Goal: Obtain resource: Obtain resource

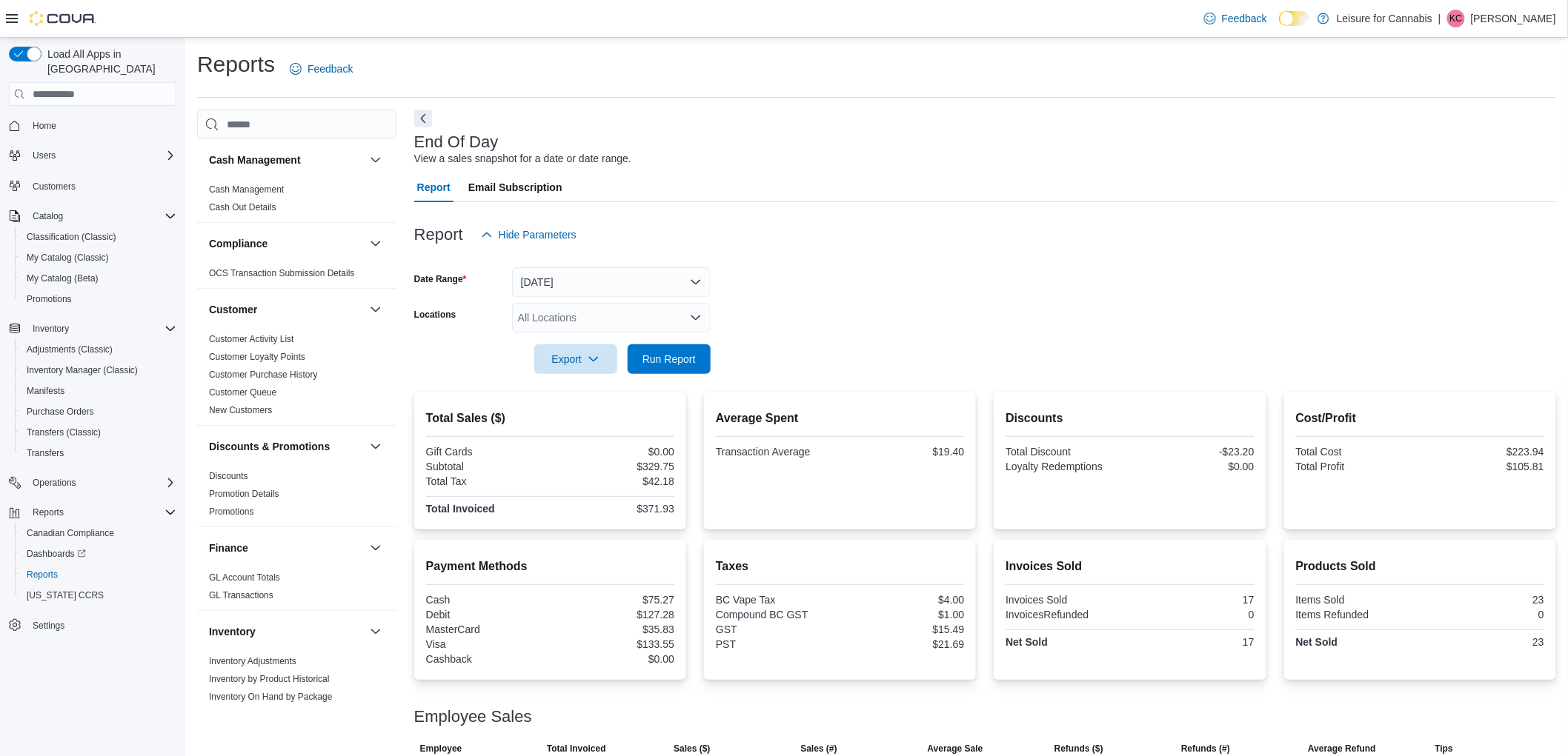
scroll to position [740, 0]
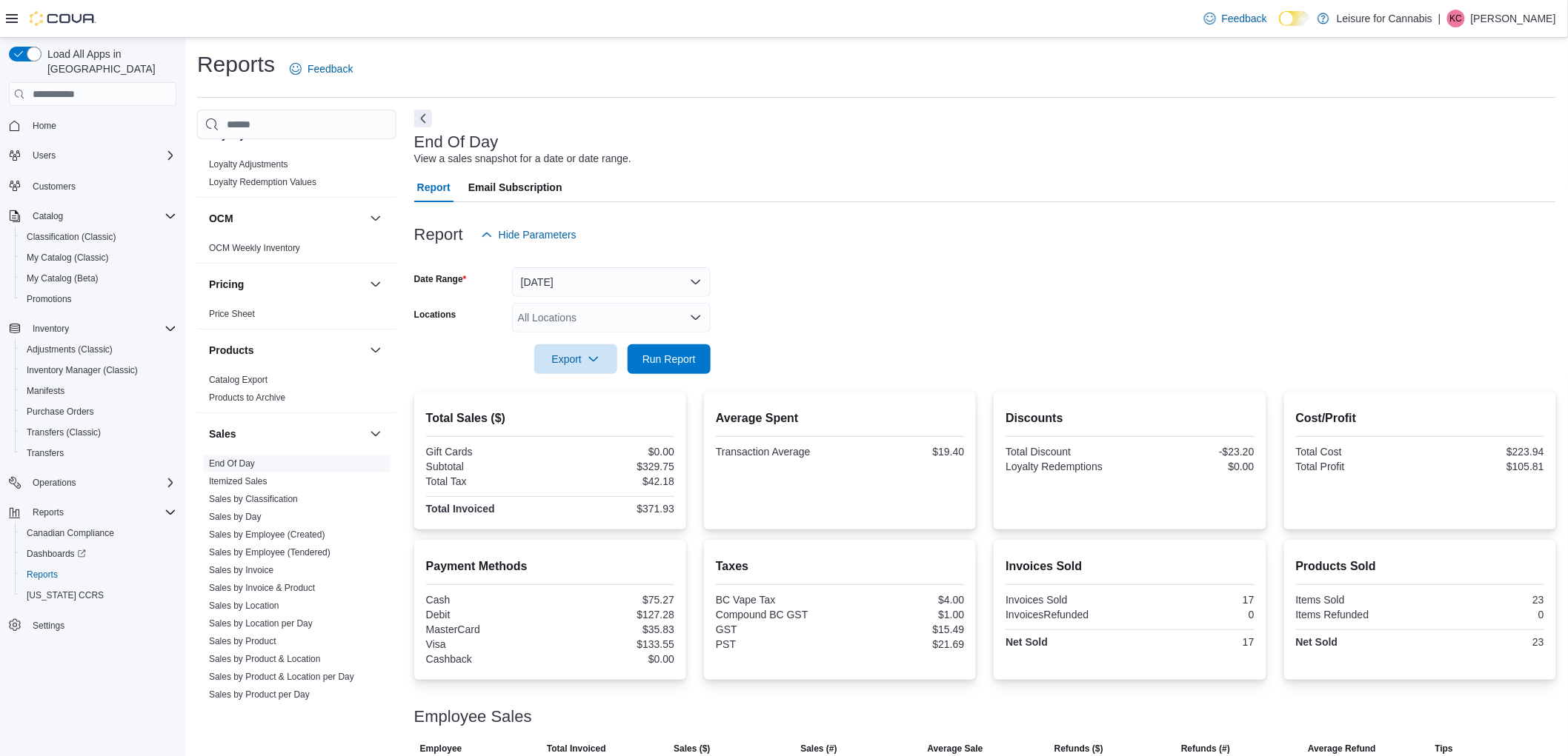
click at [249, 456] on span "End Of Day" at bounding box center [296, 464] width 187 height 17
click at [248, 460] on link "End Of Day" at bounding box center [231, 463] width 46 height 11
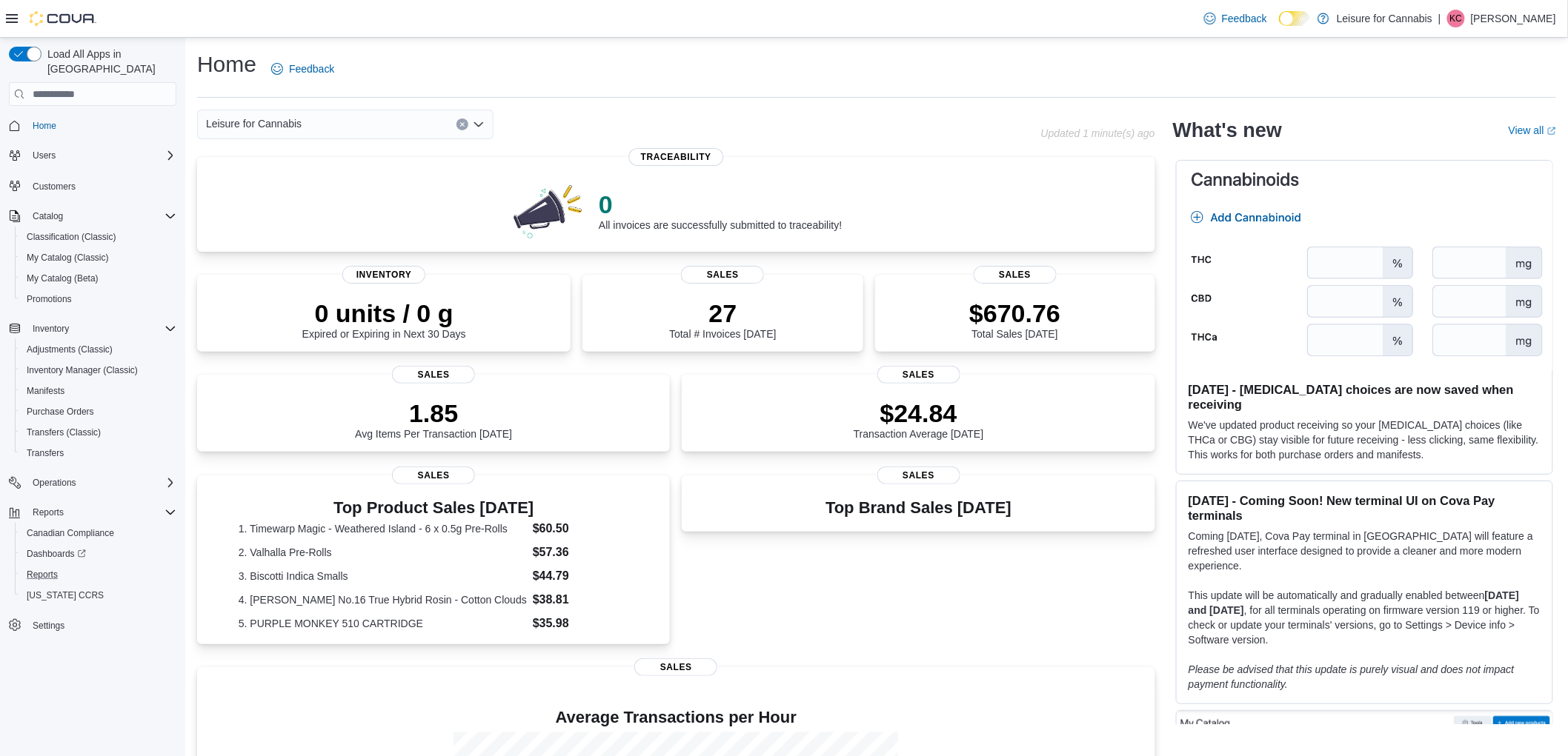
click at [42, 567] on button "Reports" at bounding box center [98, 574] width 167 height 20
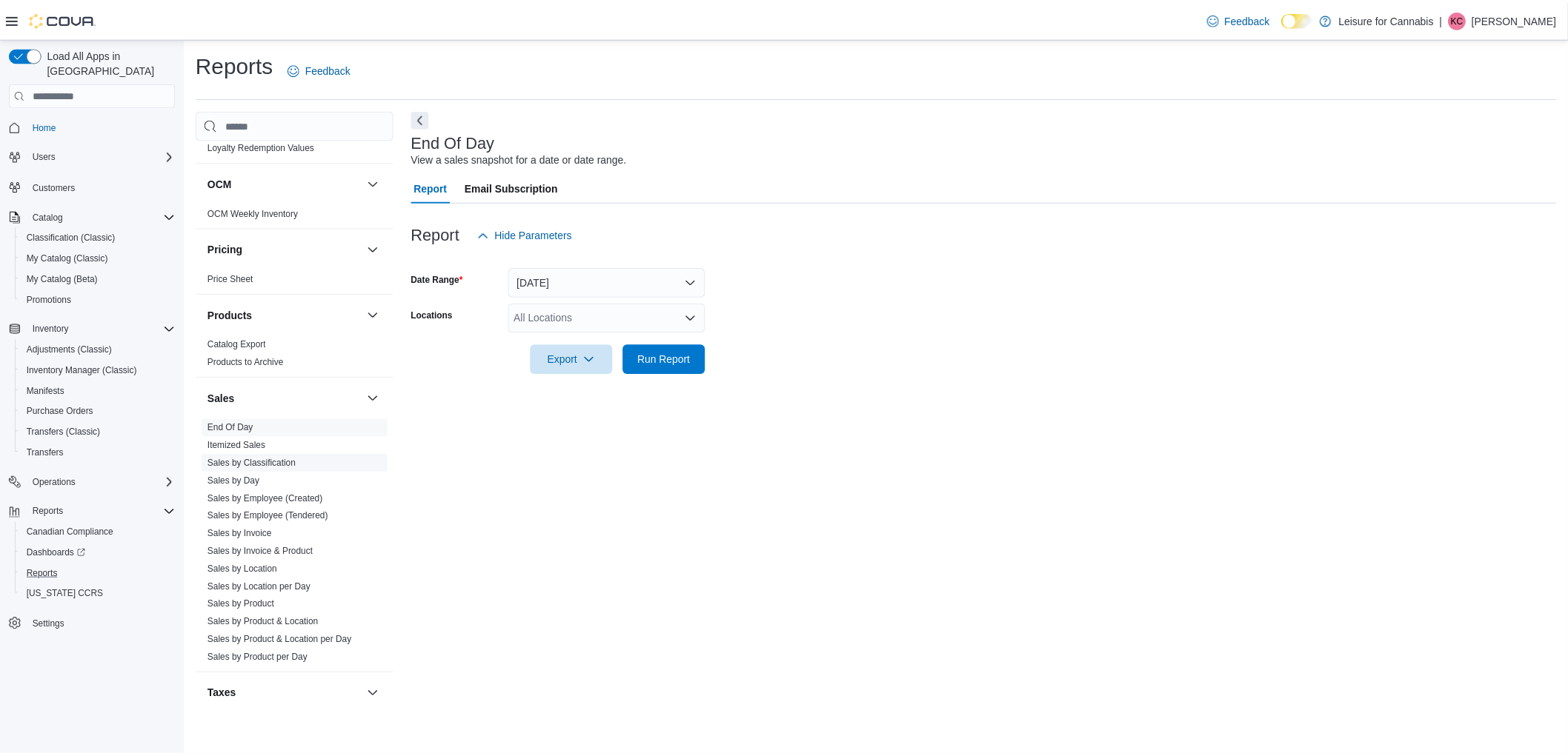
scroll to position [823, 0]
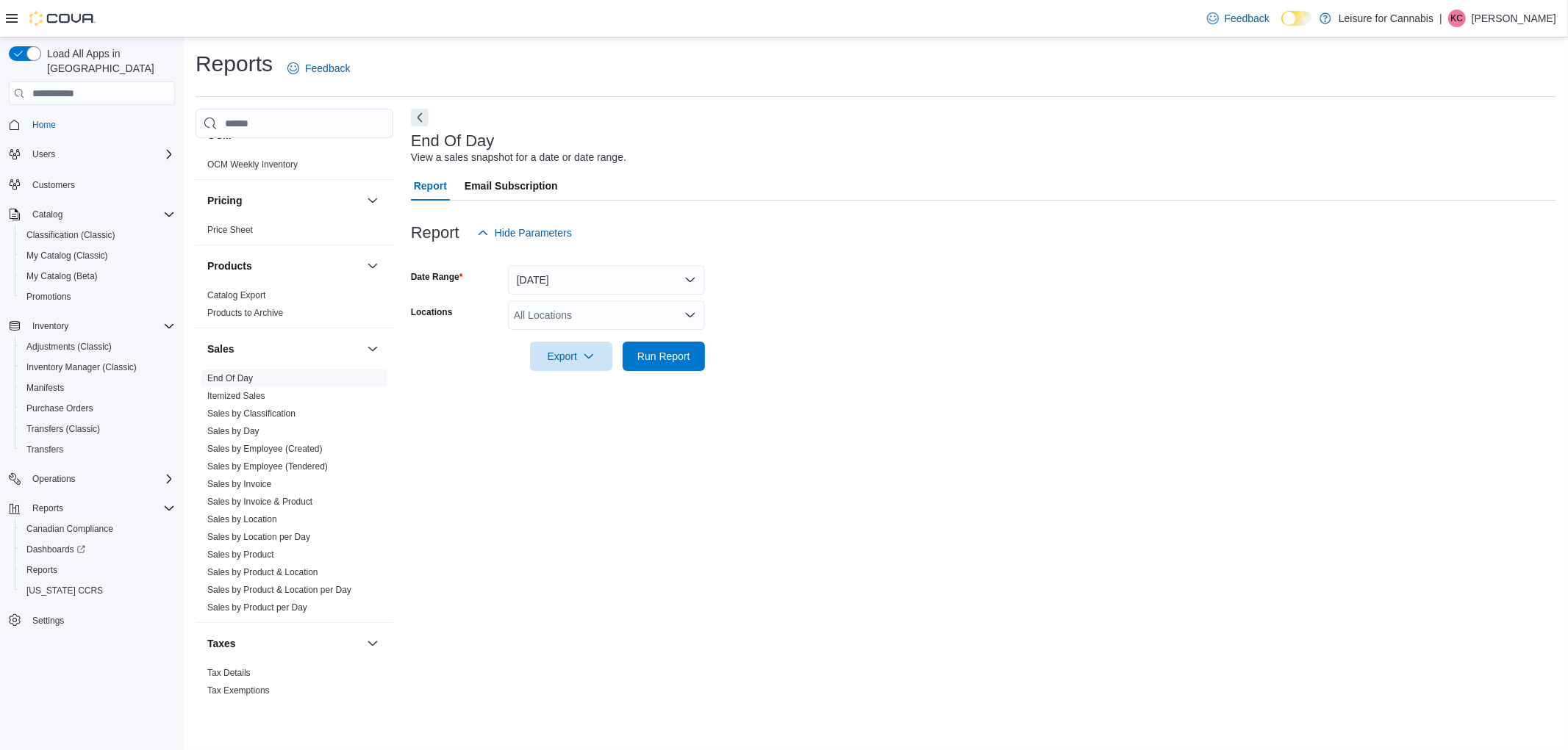
click at [262, 375] on span "End Of Day" at bounding box center [294, 378] width 186 height 17
click at [615, 318] on div "All Locations" at bounding box center [606, 315] width 197 height 30
click at [685, 364] on div "[STREET_ADDRESS]" at bounding box center [606, 361] width 179 height 14
click at [668, 361] on span "Run Report" at bounding box center [664, 355] width 53 height 14
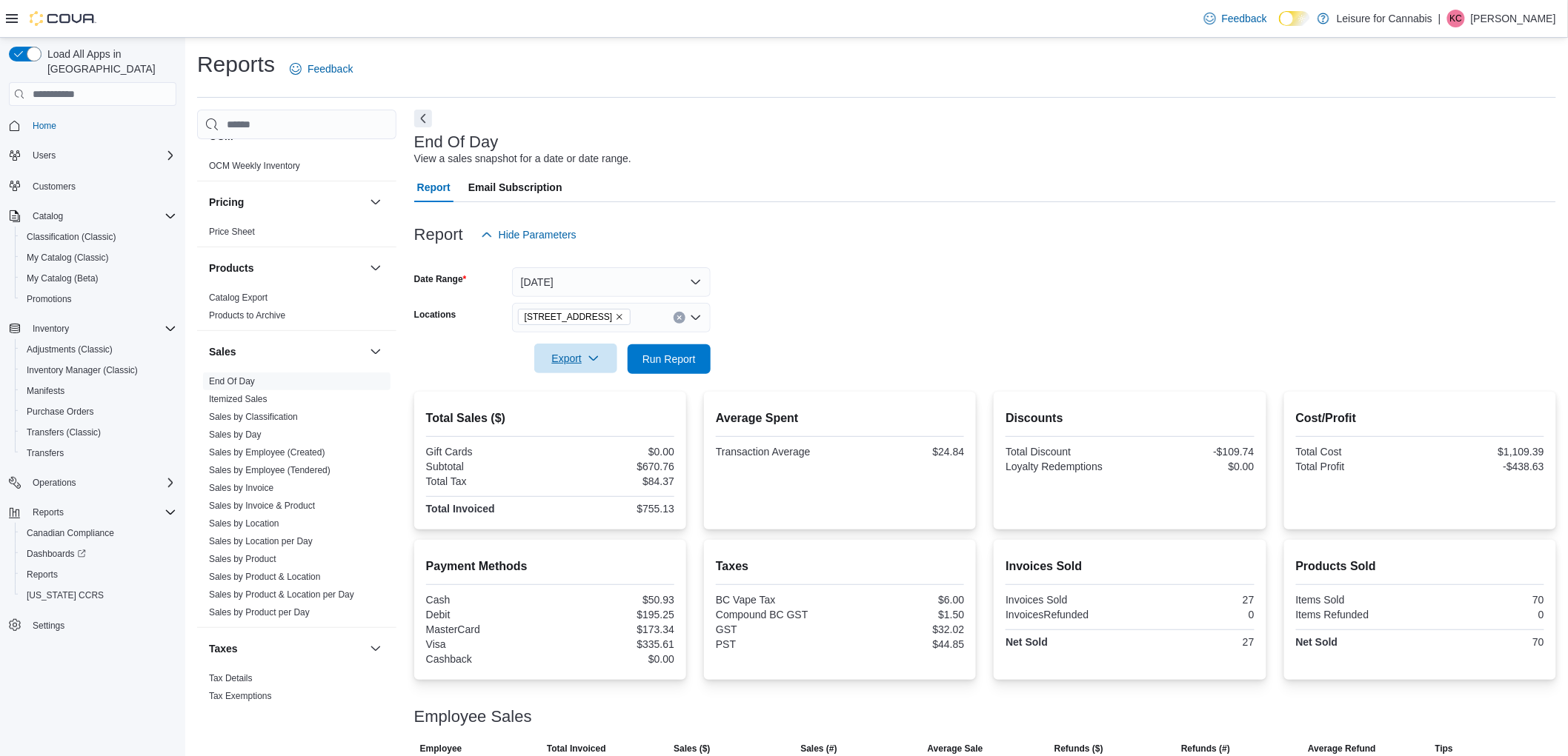
click at [602, 364] on span "Export" at bounding box center [575, 358] width 65 height 30
click at [589, 405] on button "Export to Pdf" at bounding box center [578, 418] width 84 height 30
